Goal: Task Accomplishment & Management: Manage account settings

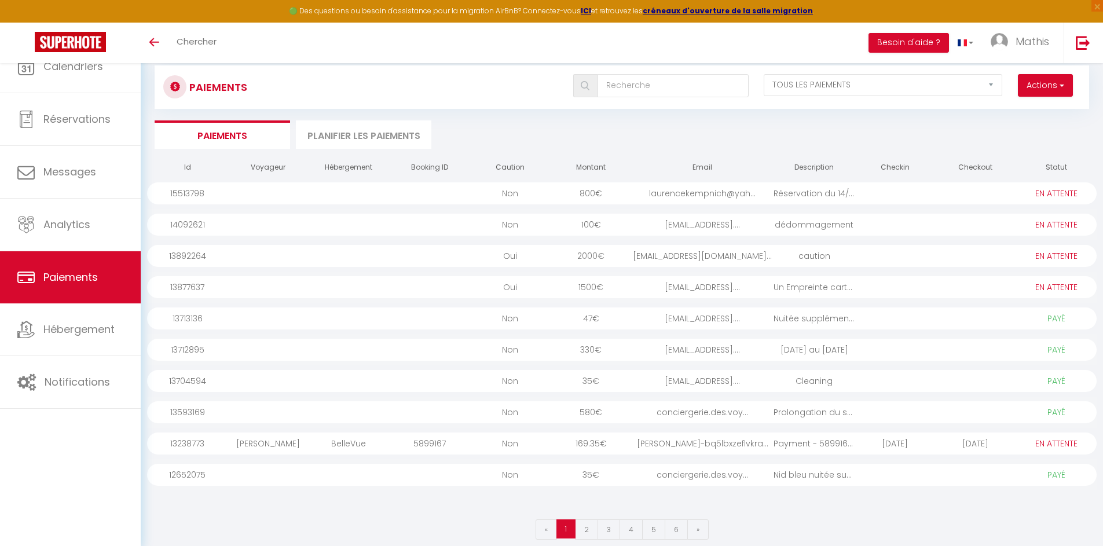
select select "2"
select select "0"
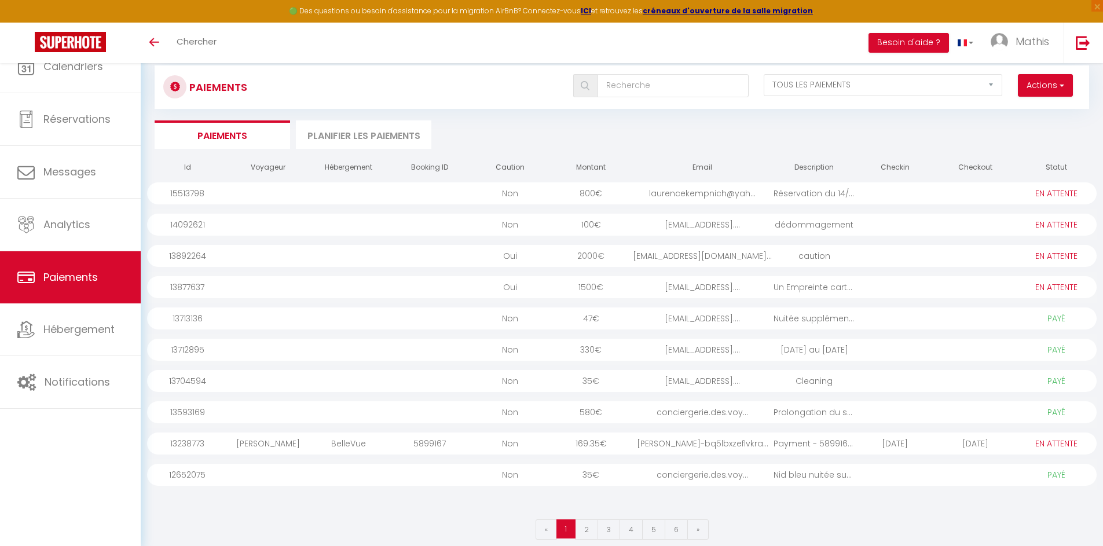
select select "0"
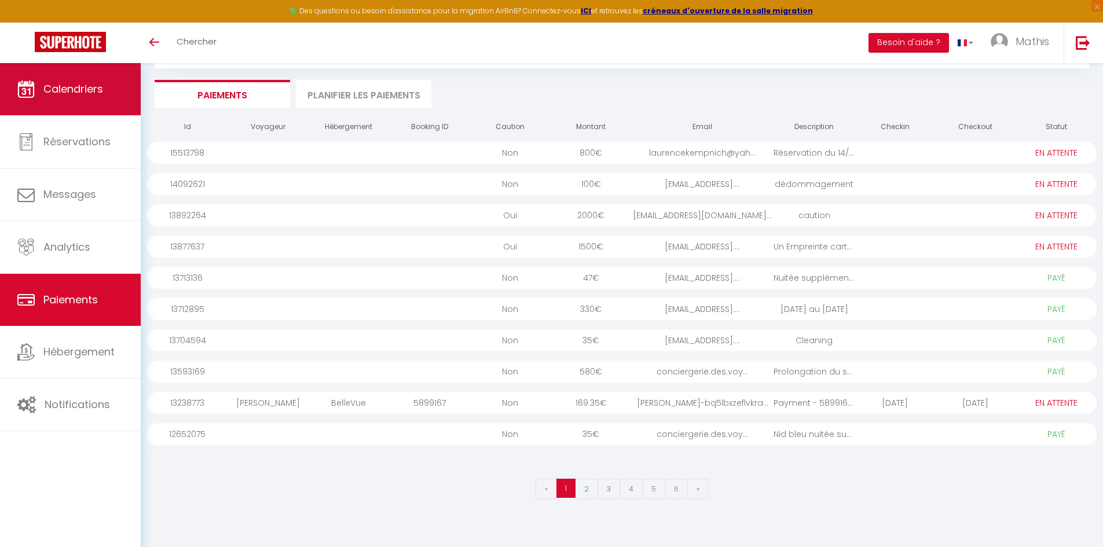
click at [97, 102] on link "Calendriers" at bounding box center [70, 89] width 141 height 52
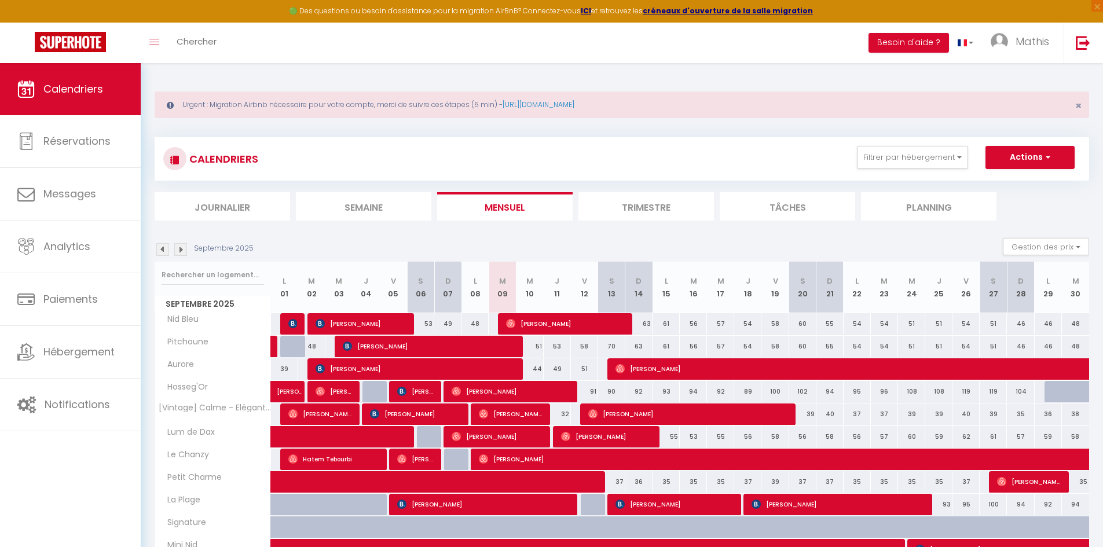
click at [177, 245] on img at bounding box center [180, 249] width 13 height 13
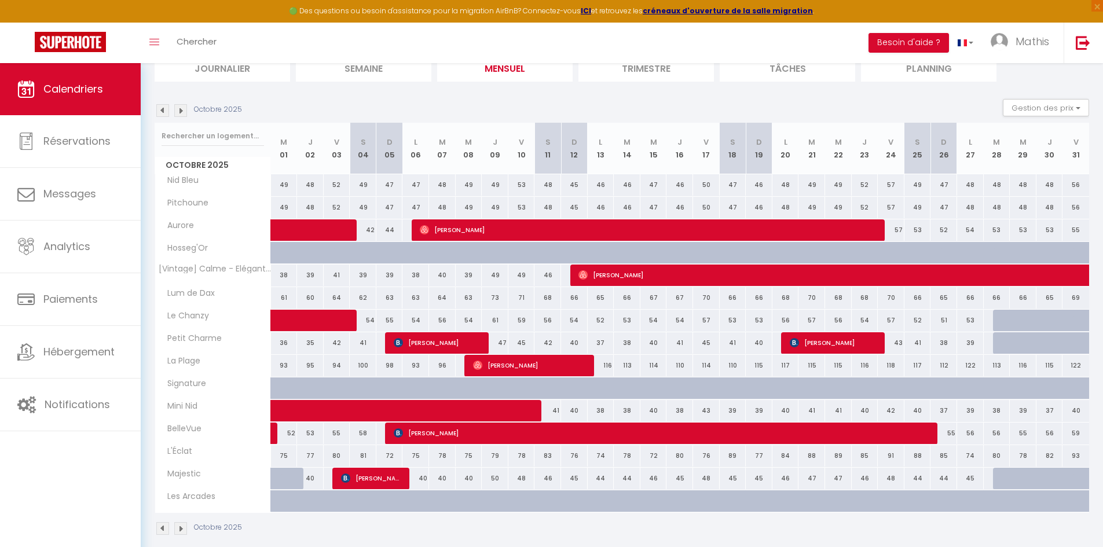
scroll to position [153, 0]
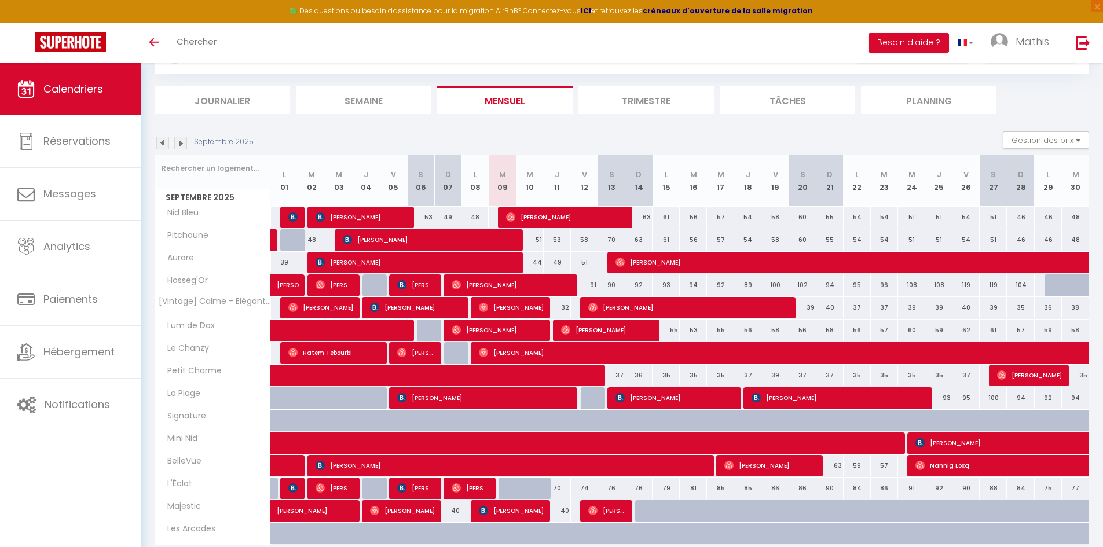
scroll to position [104, 0]
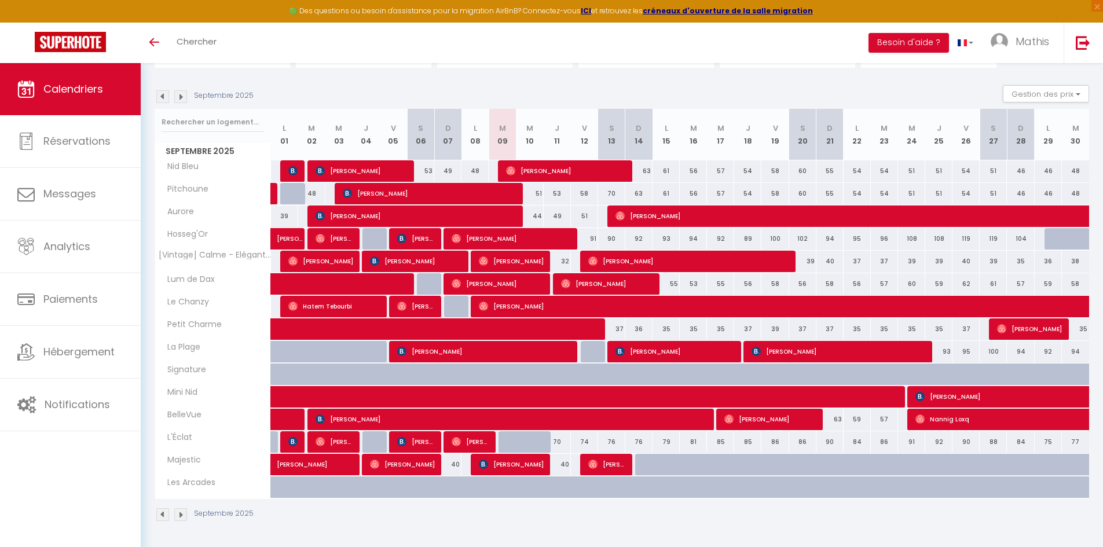
click at [184, 98] on img at bounding box center [180, 96] width 13 height 13
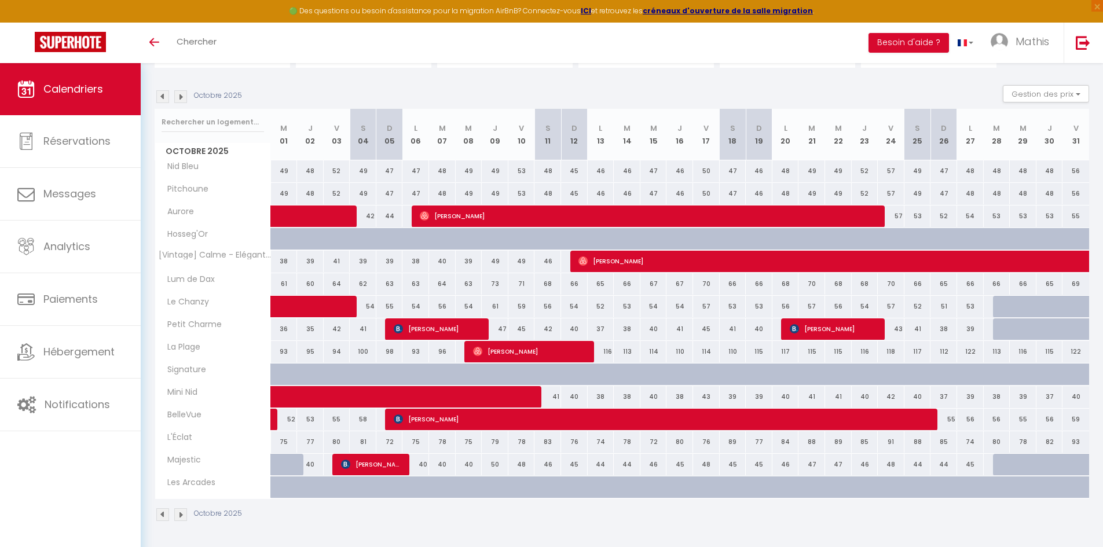
click at [161, 97] on img at bounding box center [162, 96] width 13 height 13
